Goal: Use online tool/utility: Utilize a website feature to perform a specific function

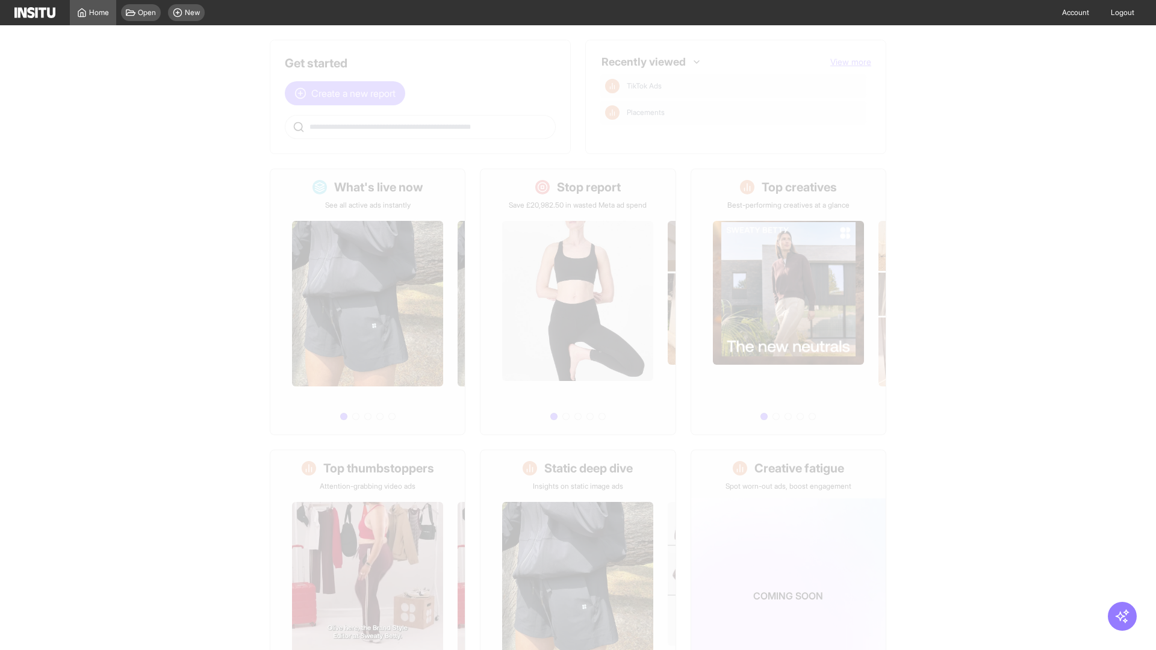
click at [348, 86] on span "Create a new report" at bounding box center [353, 93] width 84 height 14
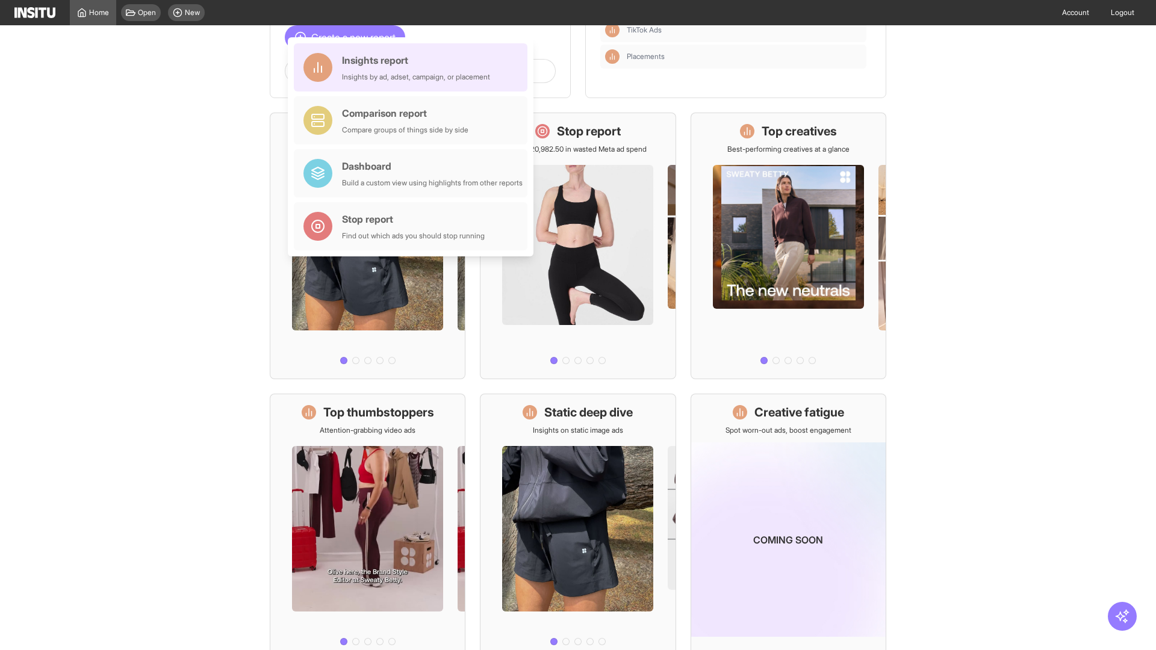
click at [414, 67] on div "Insights report Insights by ad, adset, campaign, or placement" at bounding box center [416, 67] width 148 height 29
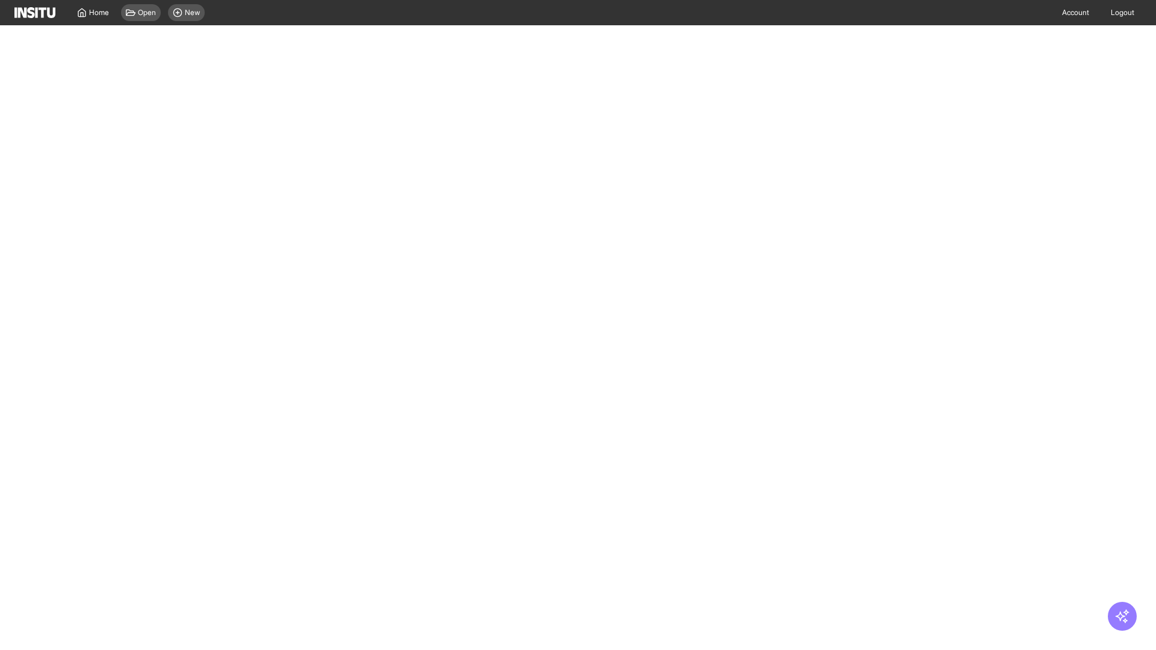
select select "**"
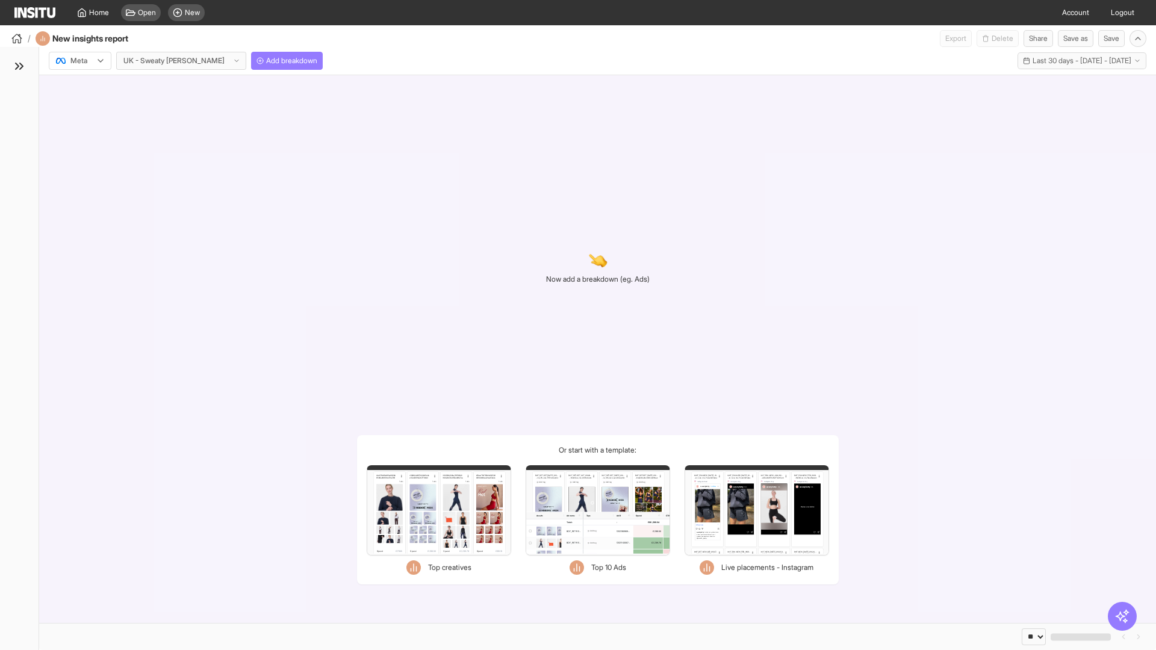
click at [80, 61] on div at bounding box center [72, 61] width 34 height 12
